Goal: Browse casually

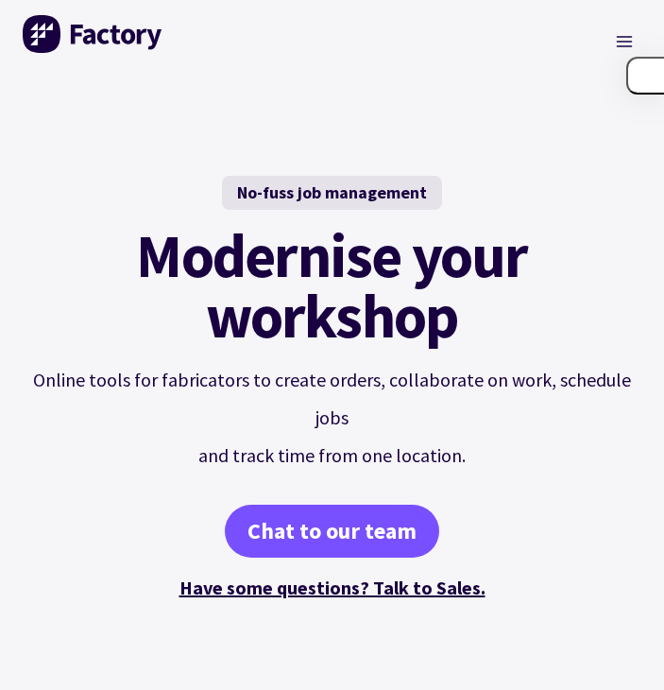
drag, startPoint x: 580, startPoint y: 2, endPoint x: 543, endPoint y: 89, distance: 94.4
click at [543, 89] on div "No-fuss job management Modernise your workshop Online tools for fabricators to …" at bounding box center [332, 389] width 664 height 612
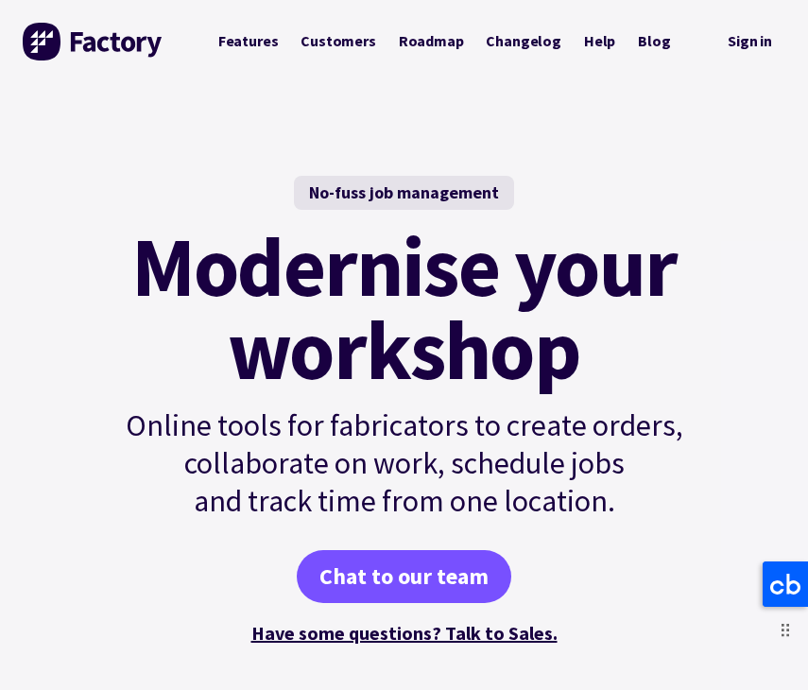
click at [795, 574] on icon at bounding box center [785, 583] width 45 height 45
